Goal: Task Accomplishment & Management: Use online tool/utility

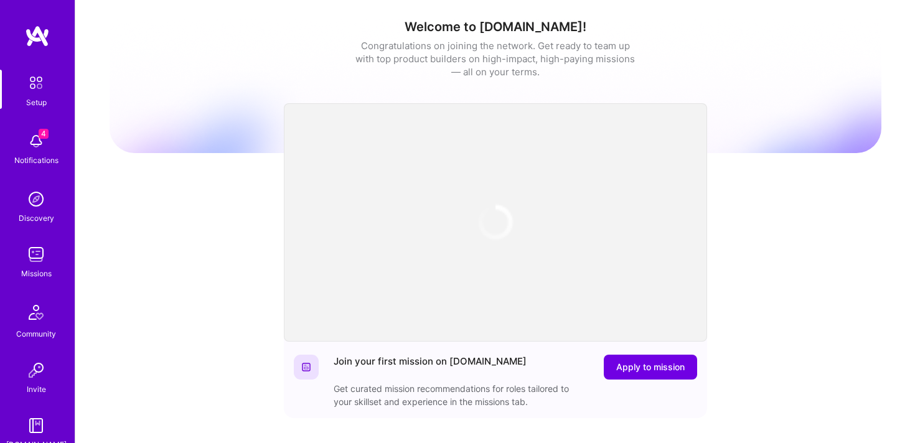
click at [36, 256] on img at bounding box center [36, 254] width 25 height 25
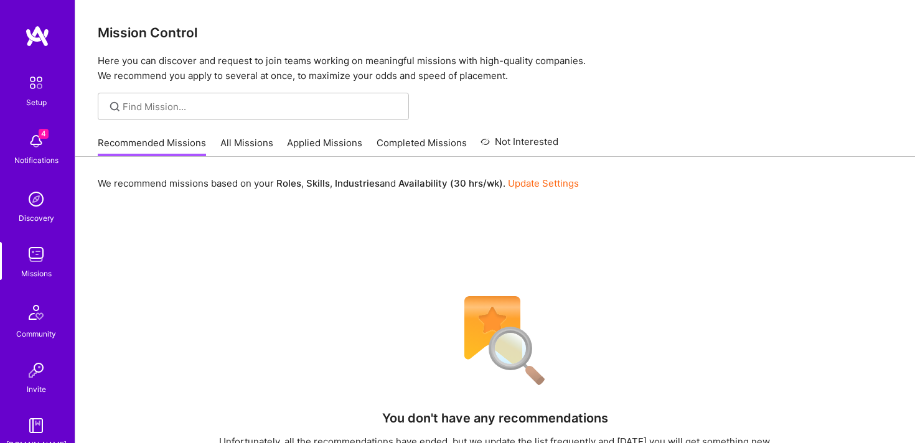
click at [243, 144] on link "All Missions" at bounding box center [246, 146] width 53 height 21
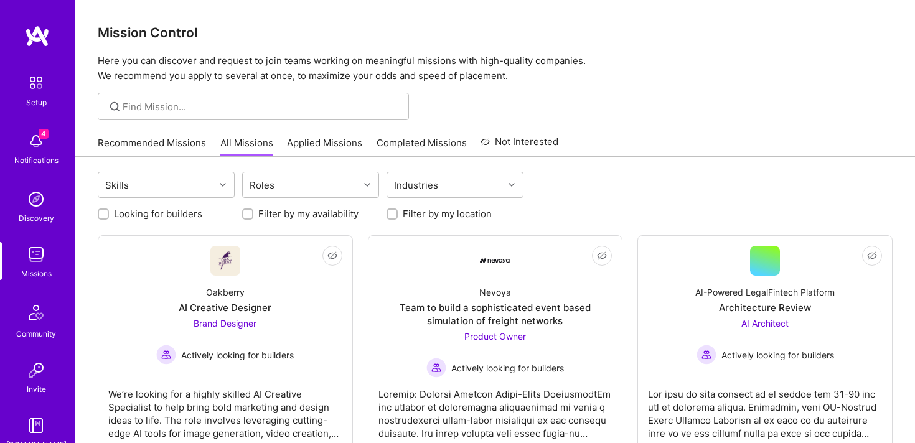
click at [330, 144] on link "Applied Missions" at bounding box center [324, 146] width 75 height 21
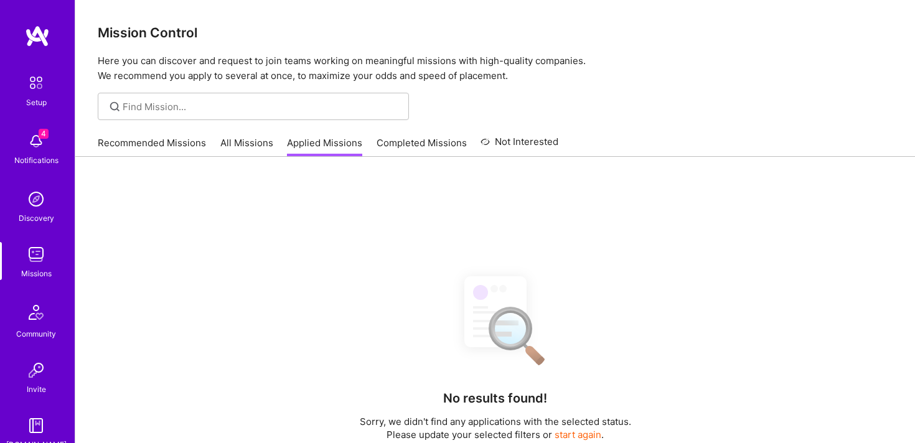
click at [251, 151] on link "All Missions" at bounding box center [246, 146] width 53 height 21
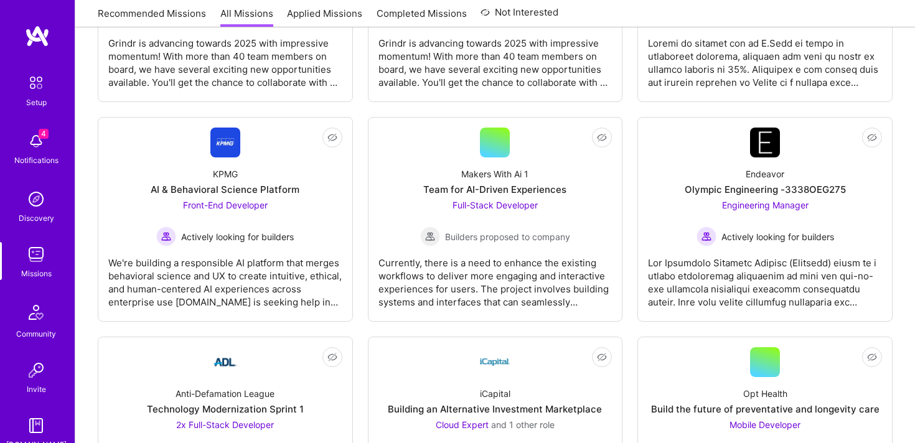
scroll to position [3686, 0]
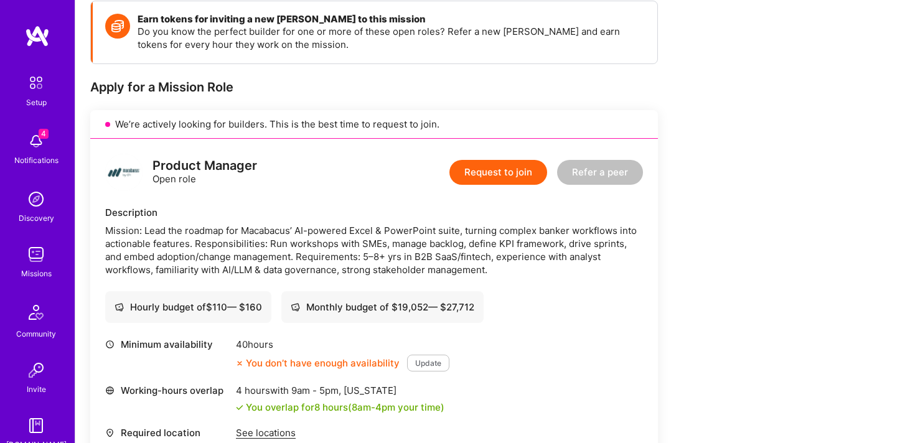
scroll to position [208, 0]
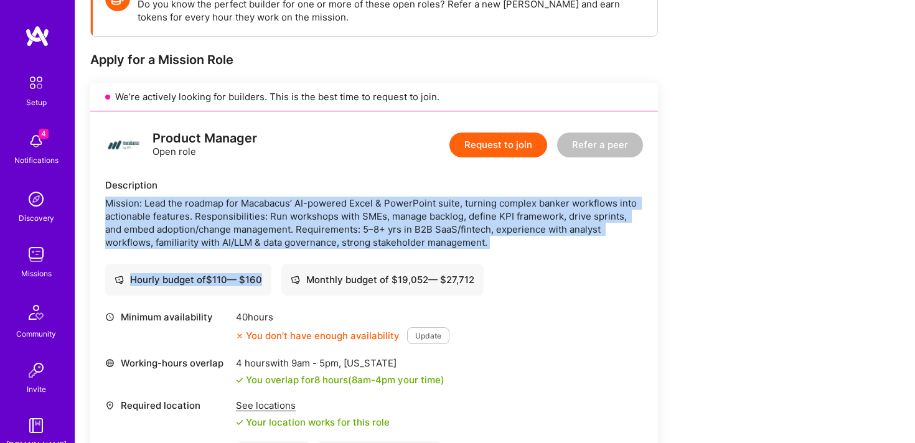
drag, startPoint x: 90, startPoint y: 203, endPoint x: 620, endPoint y: 273, distance: 535.5
click at [620, 273] on div "Product Manager Open role Request to join Refer a peer Description Mission: Lea…" at bounding box center [374, 292] width 568 height 363
click at [620, 273] on div "Hourly budget of $ 110 — $ 160 Monthly budget of $ 19,052 — $ 27,712" at bounding box center [374, 280] width 538 height 32
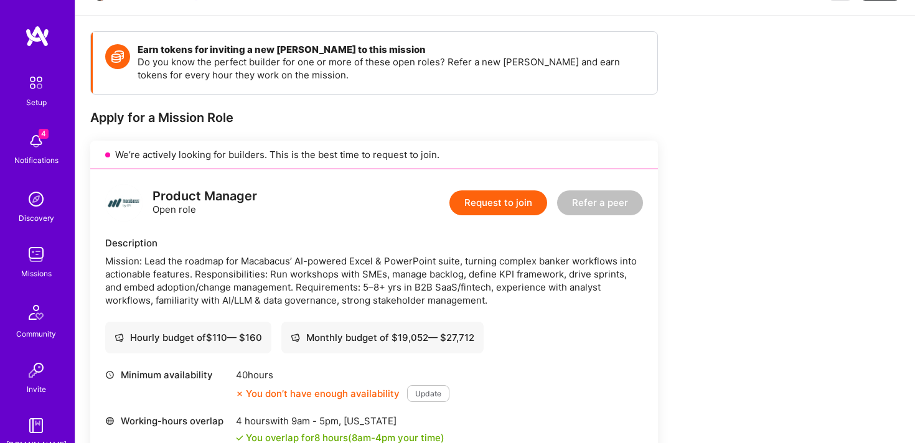
scroll to position [240, 0]
